Goal: Task Accomplishment & Management: Use online tool/utility

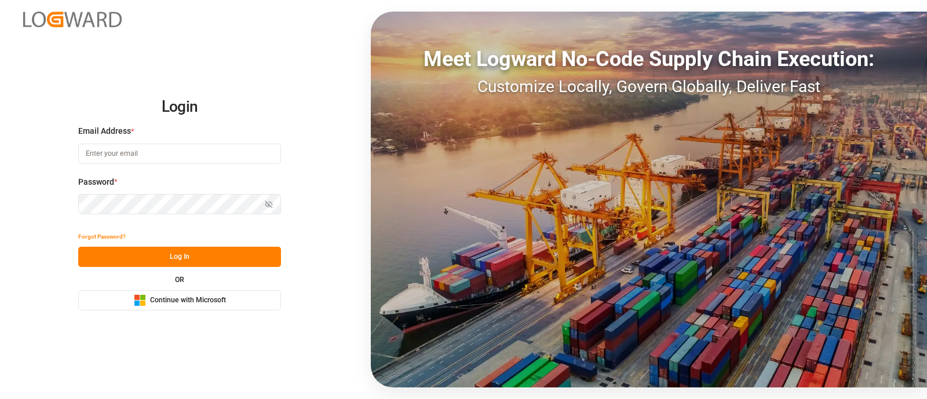
click at [227, 298] on button "Microsoft Logo Continue with Microsoft" at bounding box center [179, 300] width 203 height 20
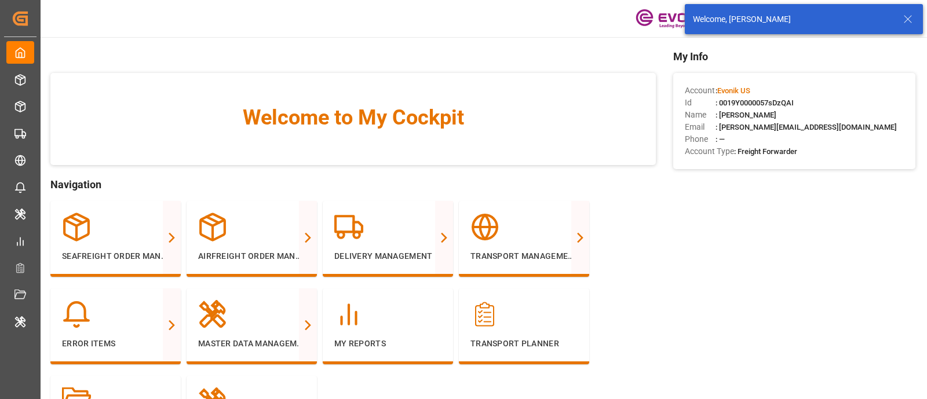
click at [646, 251] on div "Seafreight Order Management All Orders All Line Items Pending Orders Challenged…" at bounding box center [352, 332] width 605 height 262
